Goal: Information Seeking & Learning: Learn about a topic

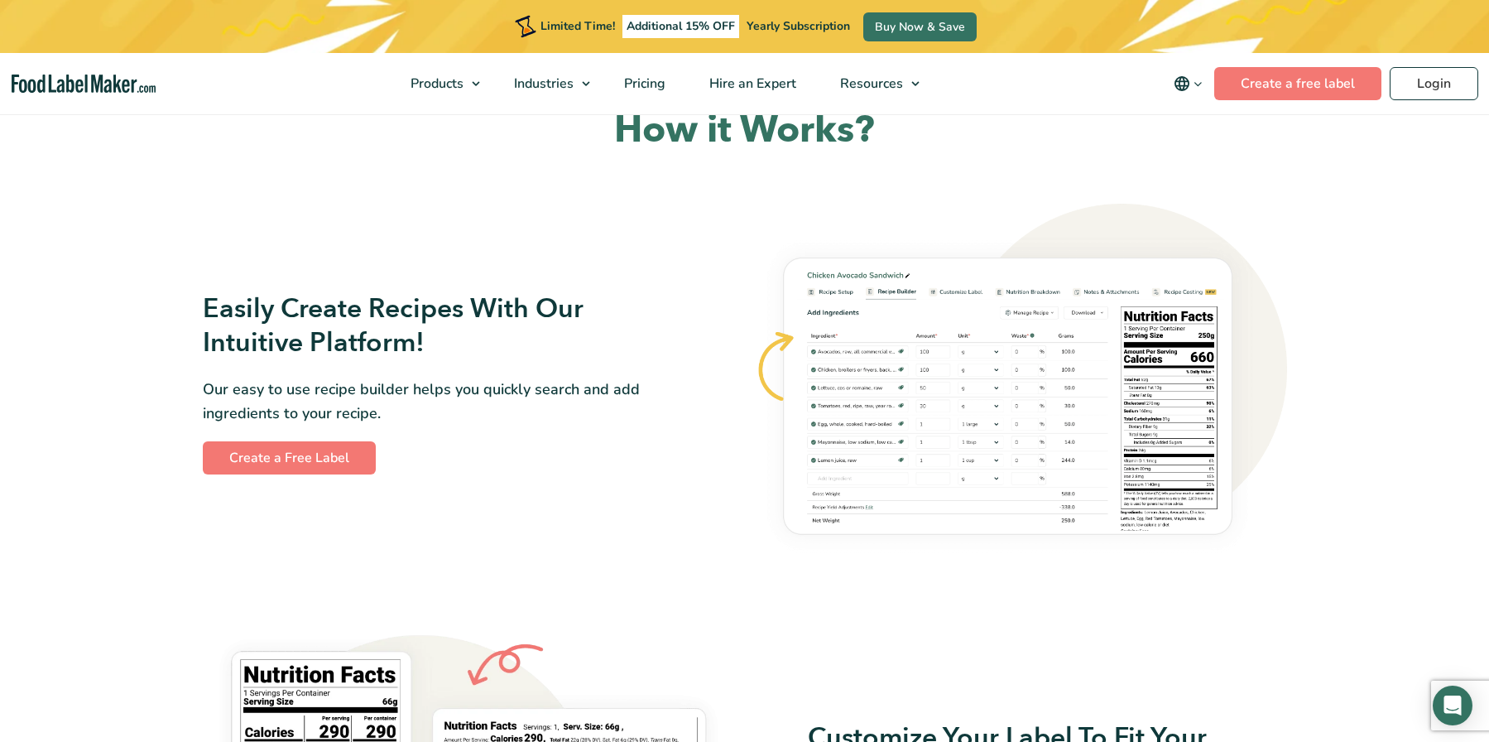
scroll to position [910, 0]
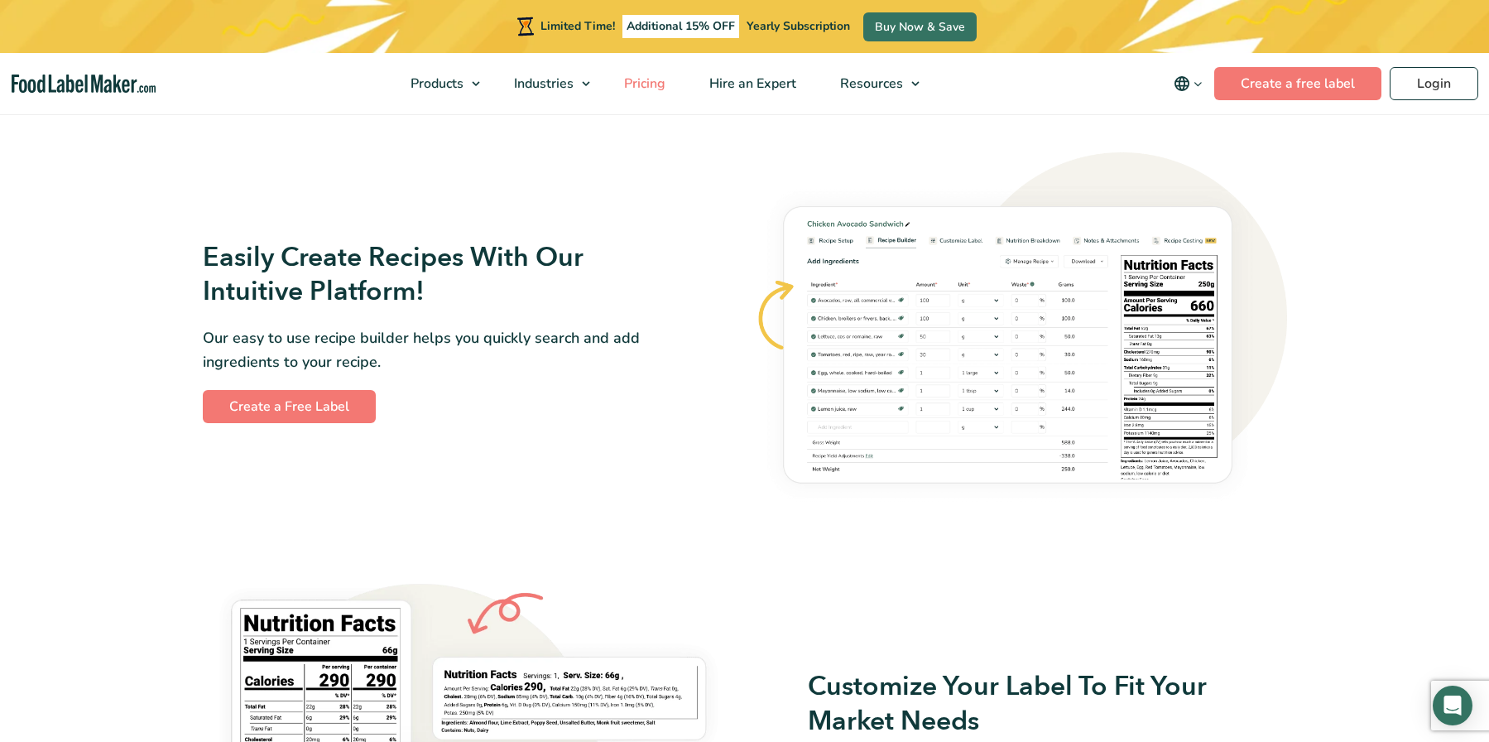
click at [647, 81] on span "Pricing" at bounding box center [643, 83] width 48 height 18
